Goal: Information Seeking & Learning: Check status

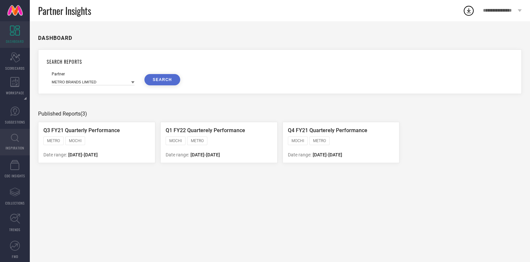
click at [13, 146] on span "INSPIRATION" at bounding box center [15, 147] width 19 height 5
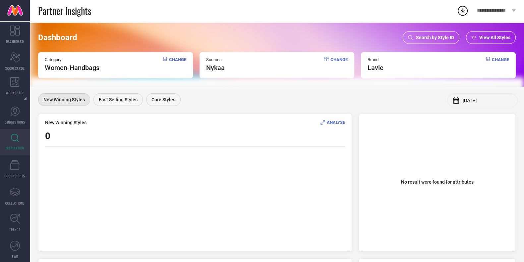
click at [425, 30] on div "Dashboard Search by Style ID View All Styles Category Women-Handbags Change Sou…" at bounding box center [277, 55] width 494 height 64
click at [418, 38] on span "Search by Style ID" at bounding box center [435, 37] width 38 height 5
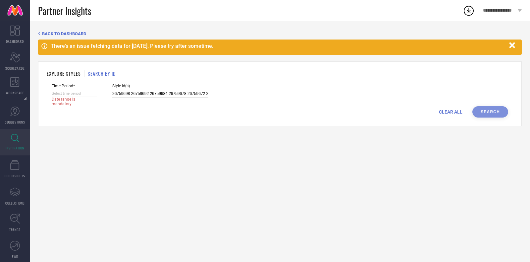
click at [70, 91] on input at bounding box center [75, 93] width 46 height 7
select select "7"
select select "2025"
select select "8"
select select "2025"
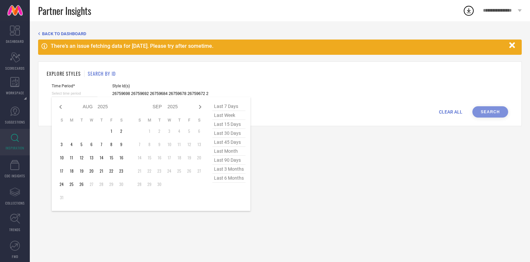
click at [229, 181] on span "last 6 months" at bounding box center [228, 177] width 33 height 9
type input "[DATE] to [DATE]"
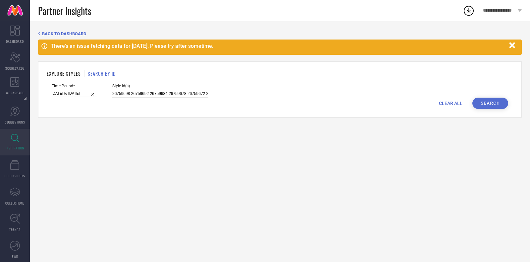
click at [487, 101] on button "Search" at bounding box center [491, 102] width 36 height 11
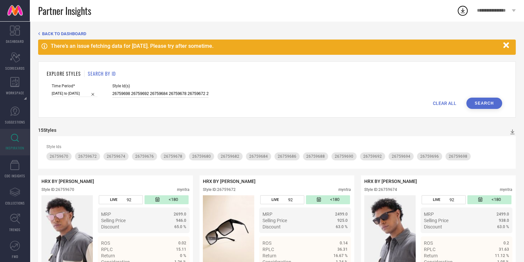
click at [176, 93] on input "26759698 26759692 26759684 26759678 26759672 26759694 26759674 26759696 2675968…" at bounding box center [160, 94] width 96 height 8
paste input "36517234 36160820 36169186 36517310 36168939 36221429 36168568 36517283 3651725…"
type input "36517234 36160820 36169186 36517310 36168939 36221429 36168568 36517283 3651725…"
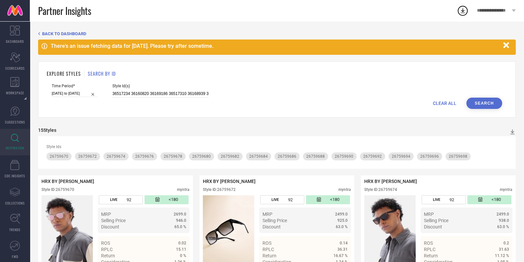
click at [488, 102] on button "Search" at bounding box center [484, 102] width 36 height 11
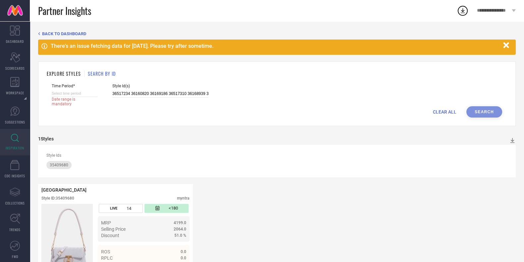
select select "7"
select select "2025"
select select "8"
select select "2025"
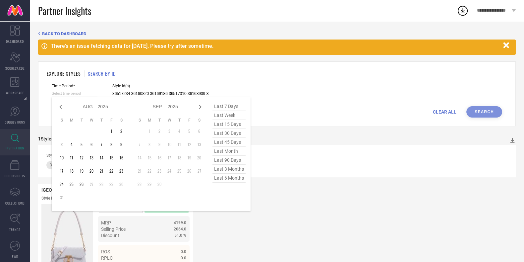
click at [81, 92] on input at bounding box center [75, 93] width 46 height 7
click at [232, 179] on span "last 6 months" at bounding box center [228, 177] width 33 height 9
type input "[DATE] to [DATE]"
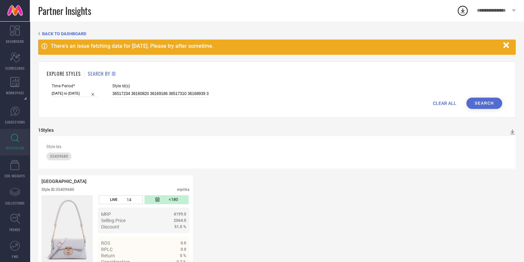
click at [484, 105] on button "Search" at bounding box center [484, 102] width 36 height 11
click at [161, 88] on span "Style Id(s)" at bounding box center [160, 86] width 96 height 5
click at [147, 94] on input "36517234 36160820 36169186 36517310 36168939 36221429 36168568 36517283 3651725…" at bounding box center [160, 94] width 96 height 8
paste input "36221091 36517333 36221430 36556710 36169055 35409959 35409719 36168988 3616061…"
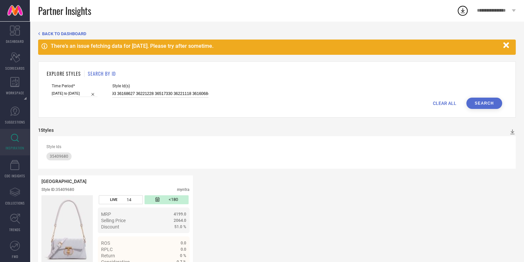
type input "36517234 36160820 36169186 36517310 36168939 36221429 36168568 36517283 3651725…"
click at [475, 102] on button "Search" at bounding box center [484, 102] width 36 height 11
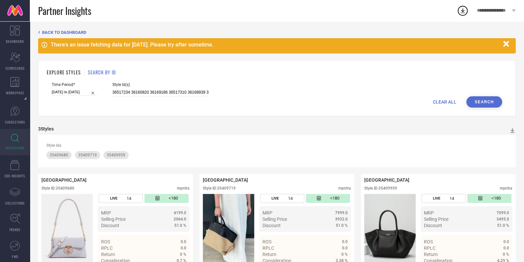
scroll to position [21, 0]
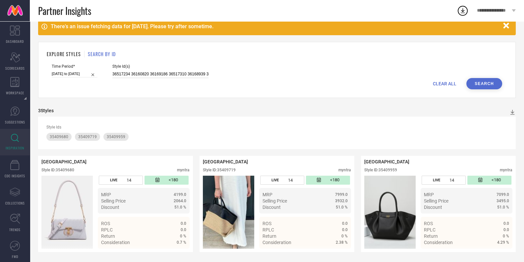
click at [179, 73] on input "36517234 36160820 36169186 36517310 36168939 36221429 36168568 36517283 3651725…" at bounding box center [160, 74] width 96 height 8
click at [487, 81] on button "Search" at bounding box center [484, 83] width 36 height 11
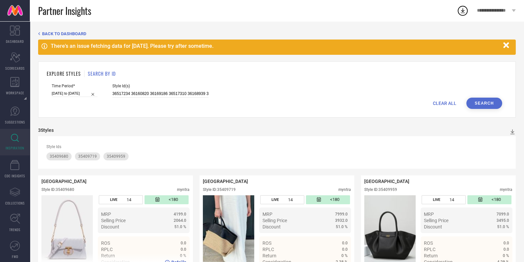
scroll to position [21, 0]
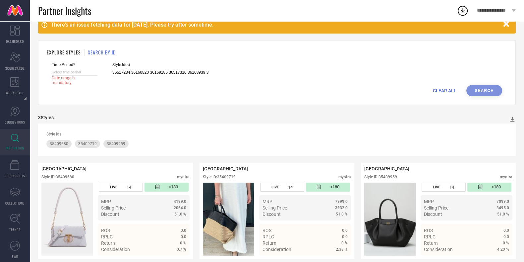
select select "7"
select select "2025"
select select "8"
select select "2025"
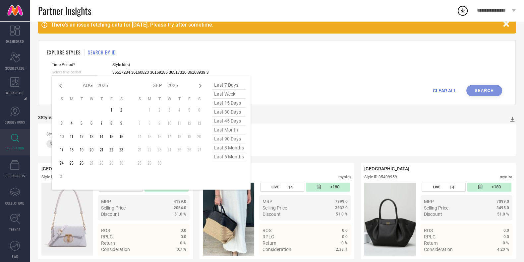
click at [89, 75] on input at bounding box center [75, 72] width 46 height 7
click at [234, 157] on span "last 6 months" at bounding box center [228, 156] width 33 height 9
type input "[DATE] to [DATE]"
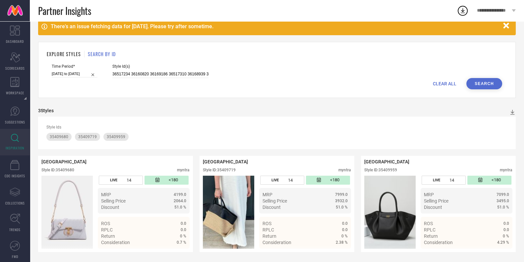
click at [486, 85] on button "Search" at bounding box center [484, 83] width 36 height 11
